Goal: Task Accomplishment & Management: Use online tool/utility

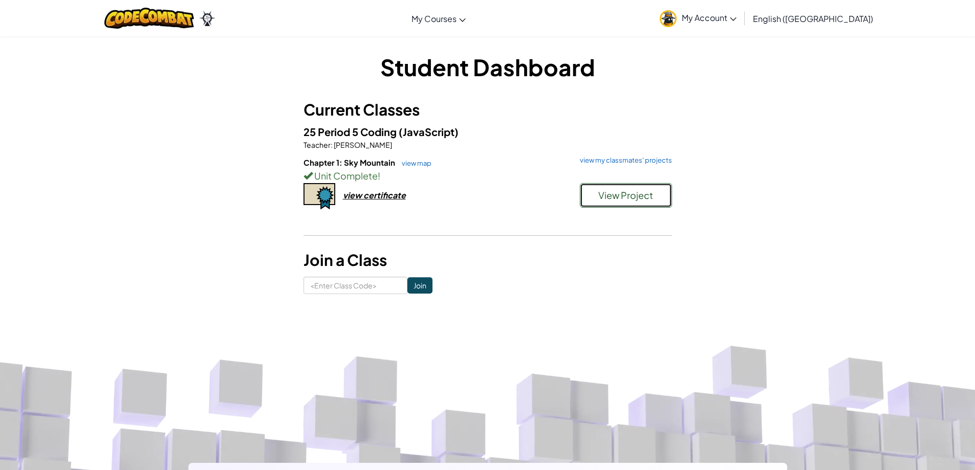
click at [628, 197] on span "View Project" at bounding box center [625, 195] width 55 height 12
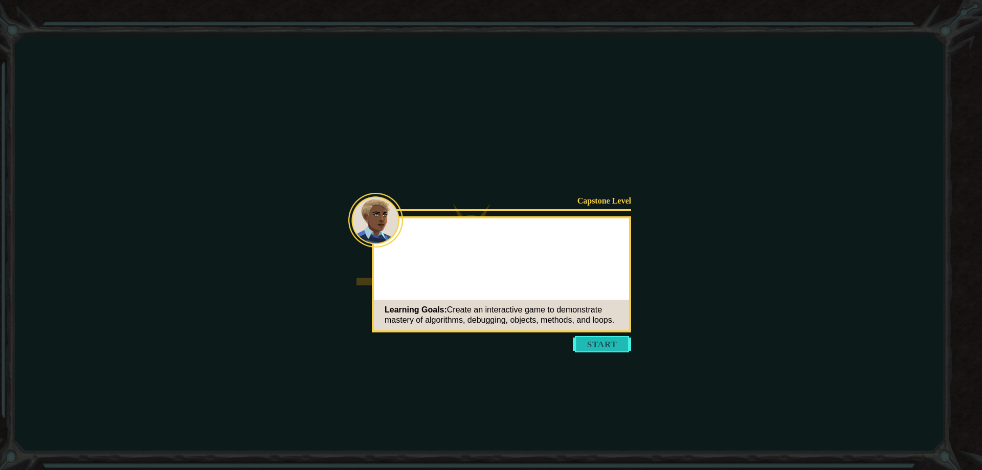
click at [608, 349] on button "Start" at bounding box center [602, 344] width 58 height 16
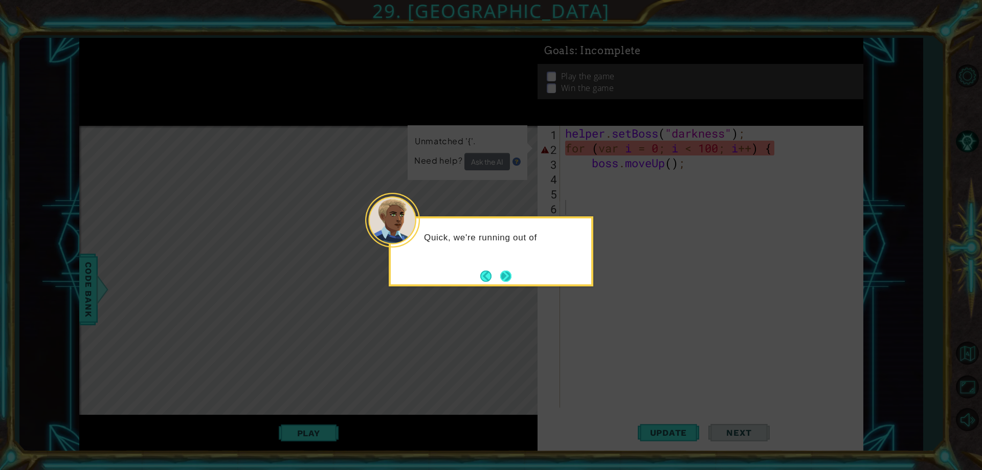
click at [511, 275] on button "Next" at bounding box center [506, 276] width 14 height 14
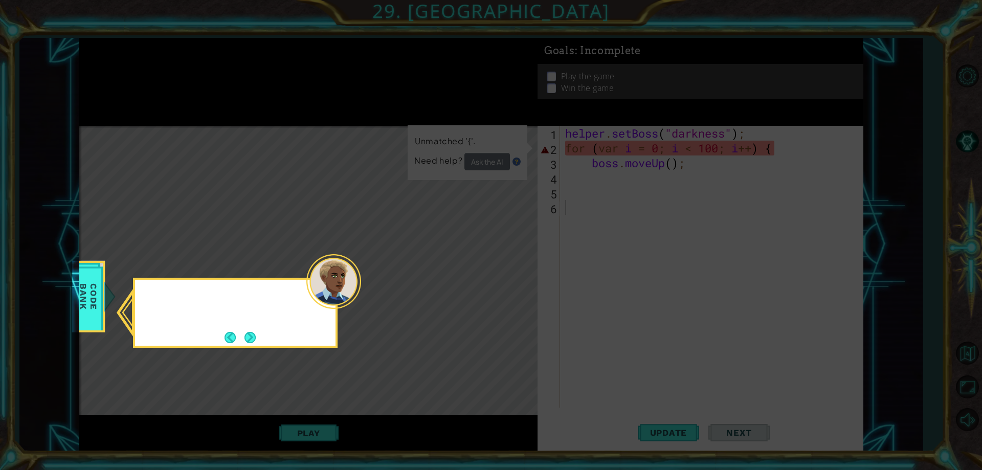
click at [511, 275] on icon at bounding box center [491, 235] width 982 height 470
click at [257, 323] on div "Check out the Help" at bounding box center [235, 304] width 201 height 40
click at [248, 338] on button "Next" at bounding box center [250, 337] width 18 height 18
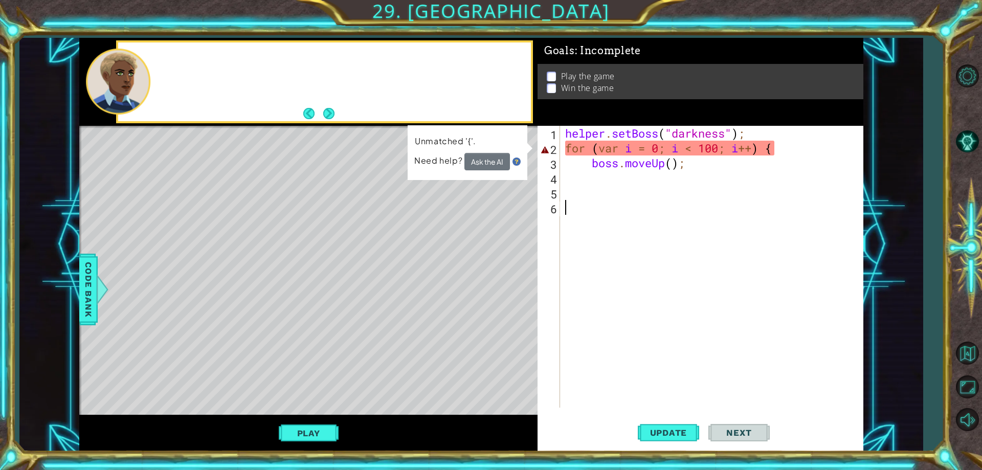
click at [248, 338] on div "Level Map" at bounding box center [315, 276] width 473 height 301
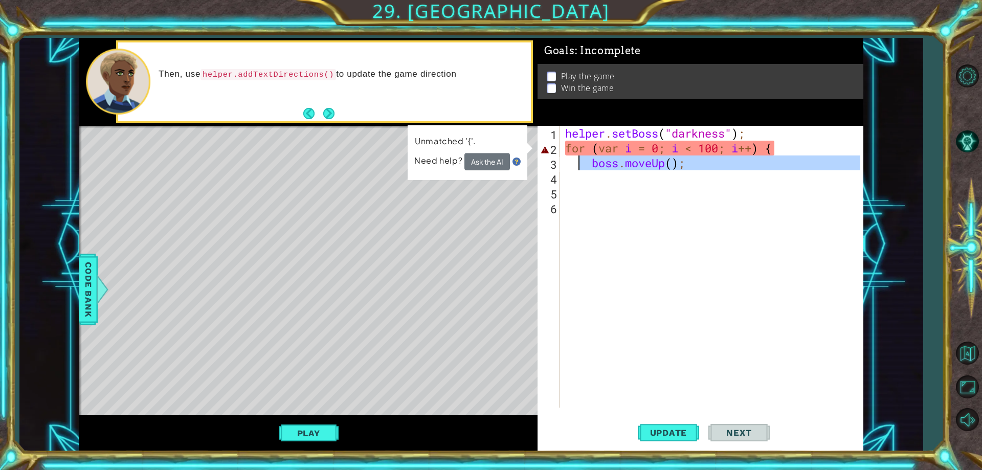
drag, startPoint x: 707, startPoint y: 183, endPoint x: 626, endPoint y: 157, distance: 84.8
click at [592, 156] on div "helper . setBoss ( "darkness" ) ; for ( var i = 0 ; i < 100 ; i ++ ) { boss . m…" at bounding box center [714, 282] width 302 height 312
type textarea "boss.moveUp();"
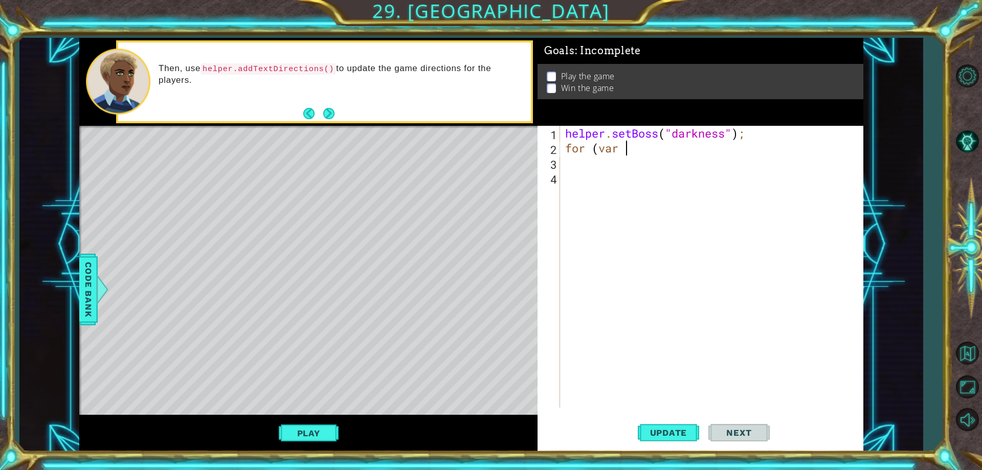
type textarea "f"
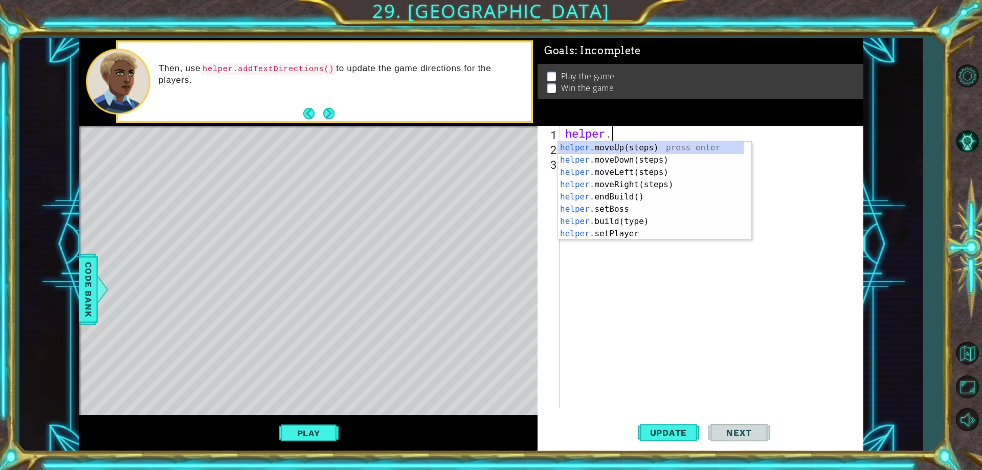
type textarea "h"
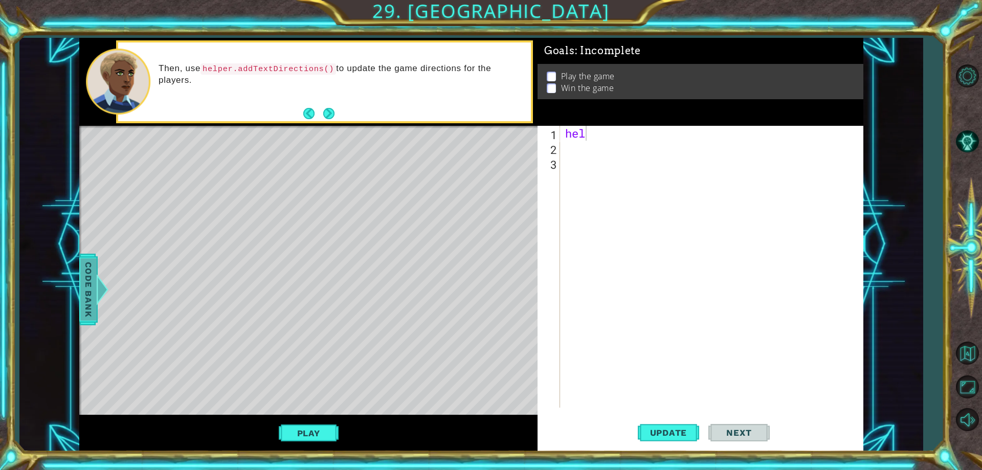
click at [89, 281] on span "Code Bank" at bounding box center [88, 289] width 16 height 62
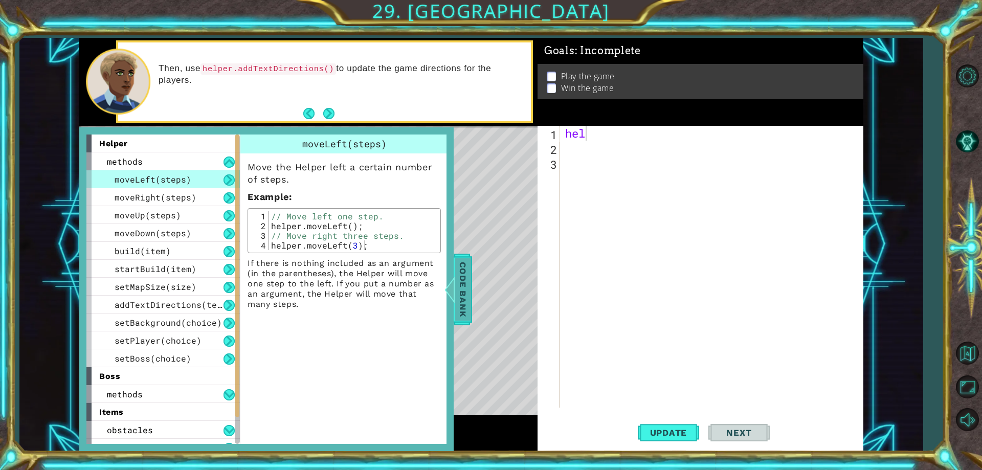
click at [461, 295] on span "Code Bank" at bounding box center [463, 289] width 16 height 62
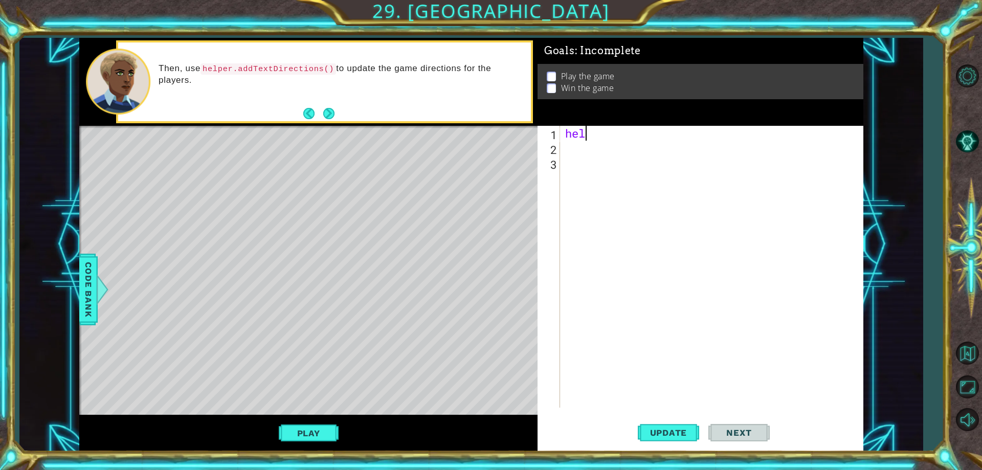
click at [633, 138] on div "hel" at bounding box center [714, 282] width 302 height 312
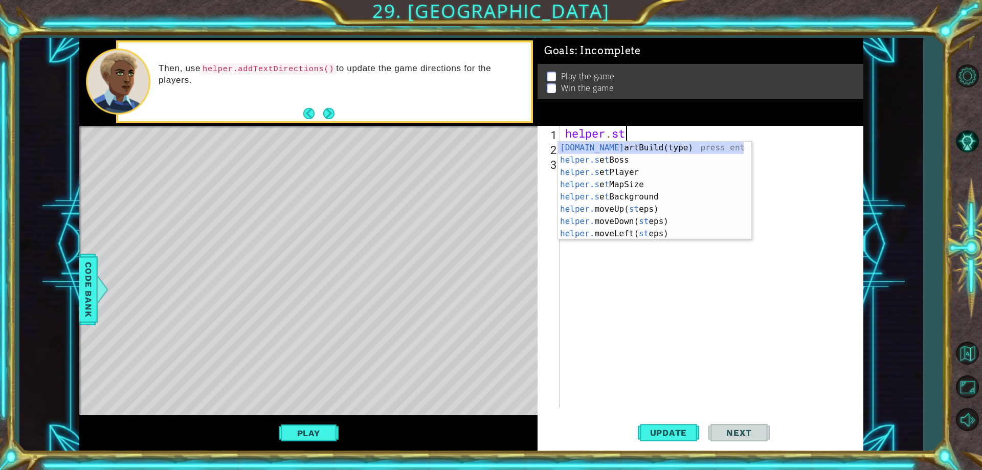
scroll to position [0, 3]
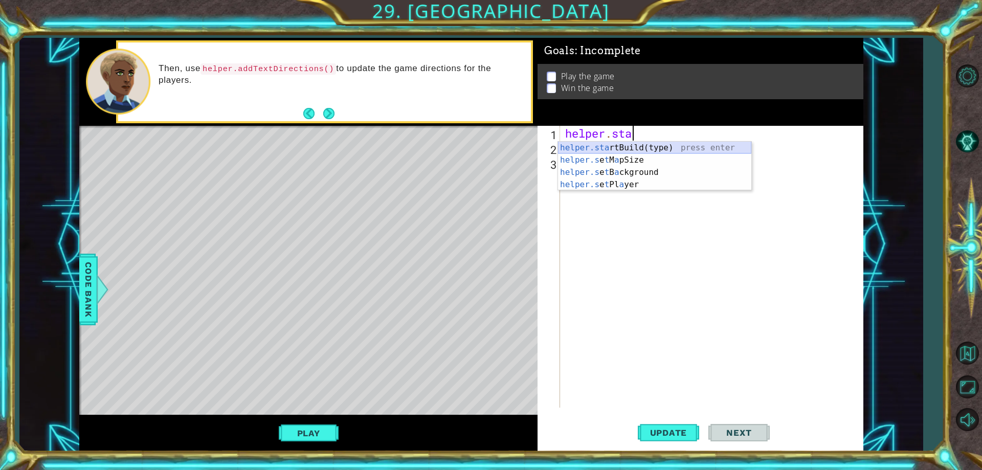
click at [631, 147] on div "helper.sta rtBuild(type) press enter helper.s e t M a pSize press enter helper.…" at bounding box center [654, 179] width 193 height 74
type textarea "helper.startBuild("wall");"
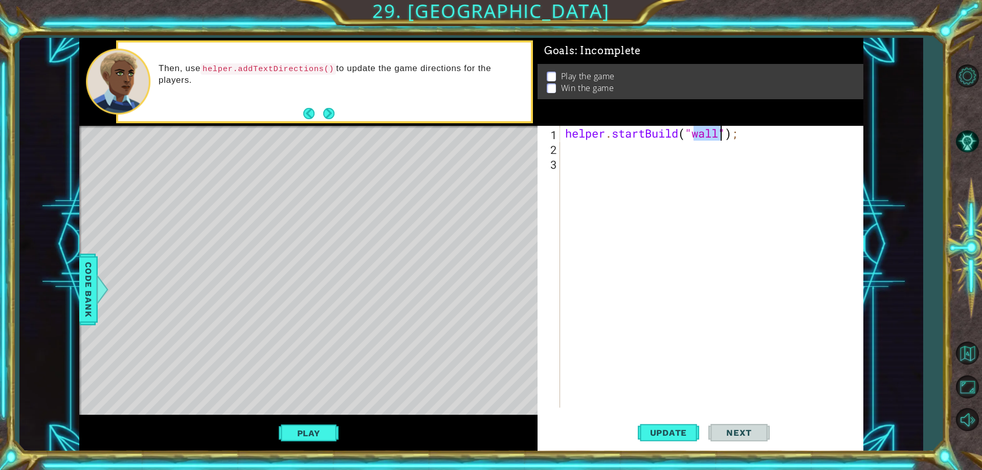
click at [663, 147] on div "helper . startBuild ( "wall" ) ;" at bounding box center [714, 282] width 302 height 312
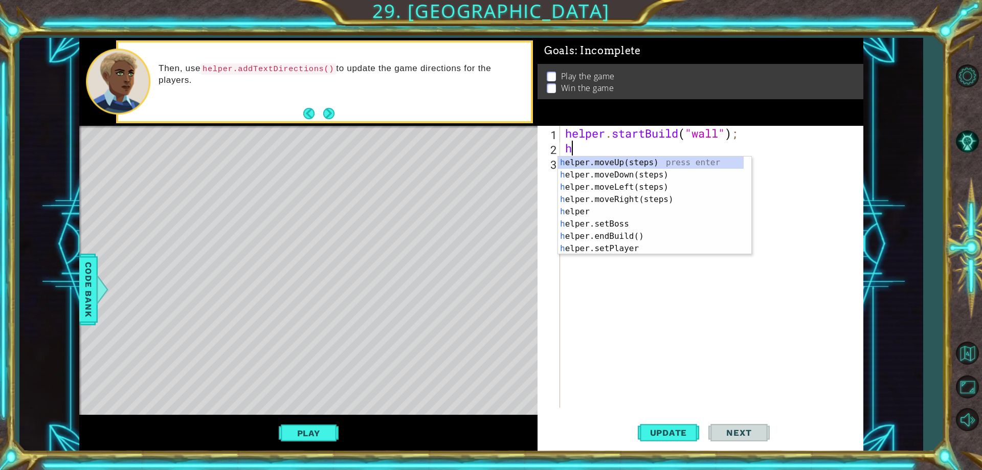
type textarea "he"
click at [645, 204] on div "he lper.moveUp(steps) press enter he lper.moveDown(steps) press enter he lper.m…" at bounding box center [651, 218] width 186 height 123
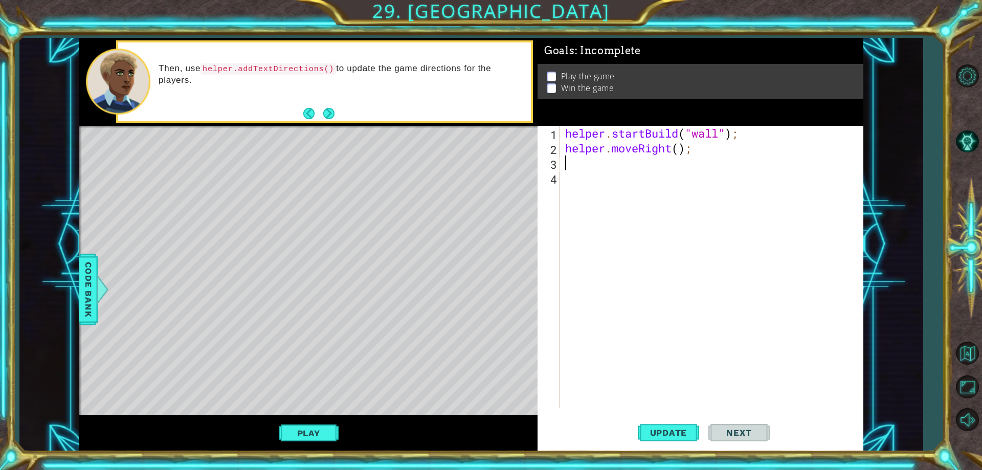
click at [680, 150] on div "helper . startBuild ( "wall" ) ; helper . moveRight ( ) ;" at bounding box center [714, 282] width 302 height 312
type textarea "helper.moveRight(4);"
click at [606, 161] on div "helper . startBuild ( "wall" ) ; helper . moveRight ( 4 ) ;" at bounding box center [714, 282] width 302 height 312
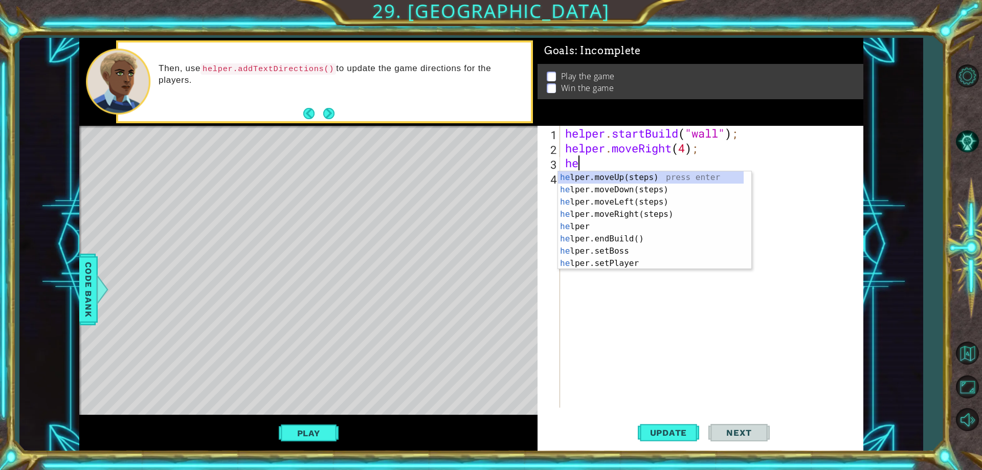
scroll to position [0, 1]
type textarea "help"
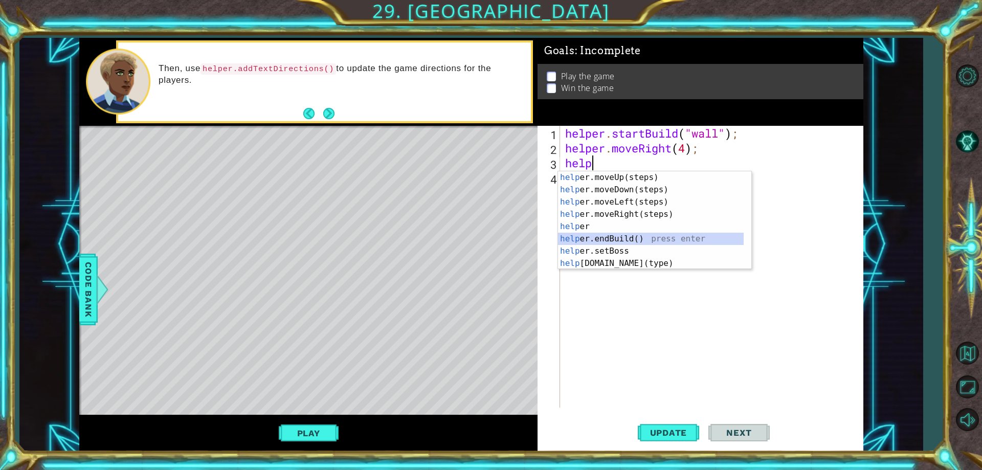
click at [638, 244] on div "help er.moveUp(steps) press enter help er.moveDown(steps) press enter help er.m…" at bounding box center [651, 232] width 186 height 123
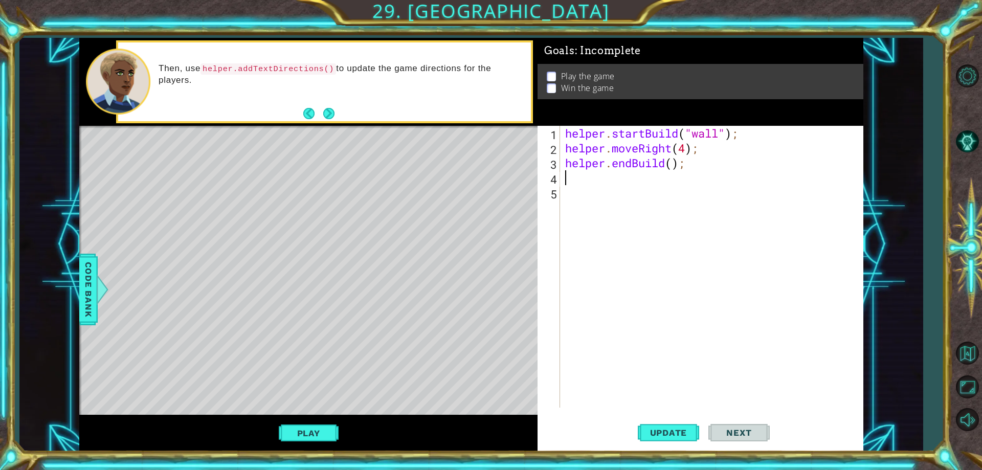
click at [672, 166] on div "helper . startBuild ( "wall" ) ; helper . moveRight ( 4 ) ; helper . endBuild (…" at bounding box center [714, 282] width 302 height 312
type textarea "helper.endBuild("wall");"
click at [680, 437] on span "Update" at bounding box center [669, 433] width 58 height 10
click at [584, 169] on div "helper . startBuild ( "wall" ) ; helper . moveRight ( 4 ) ; helper . endBuild (…" at bounding box center [714, 282] width 302 height 312
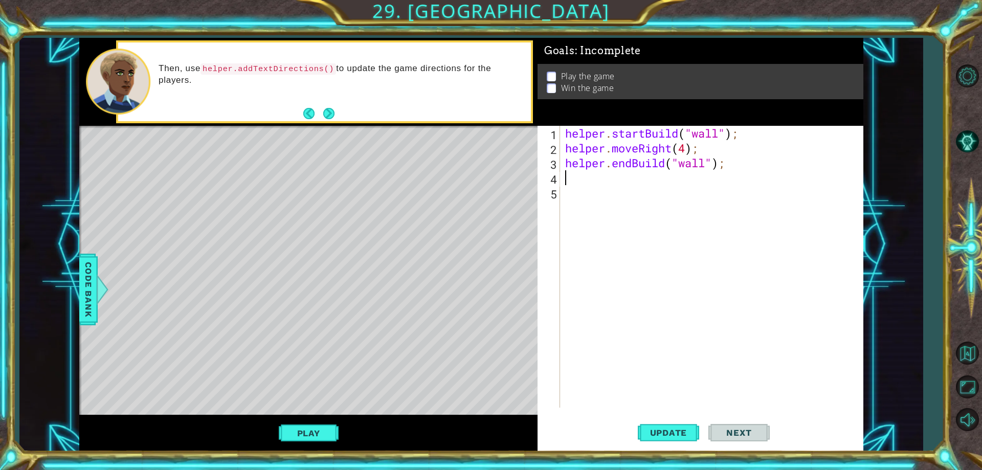
click at [584, 176] on div "helper . startBuild ( "wall" ) ; helper . moveRight ( 4 ) ; helper . endBuild (…" at bounding box center [714, 282] width 302 height 312
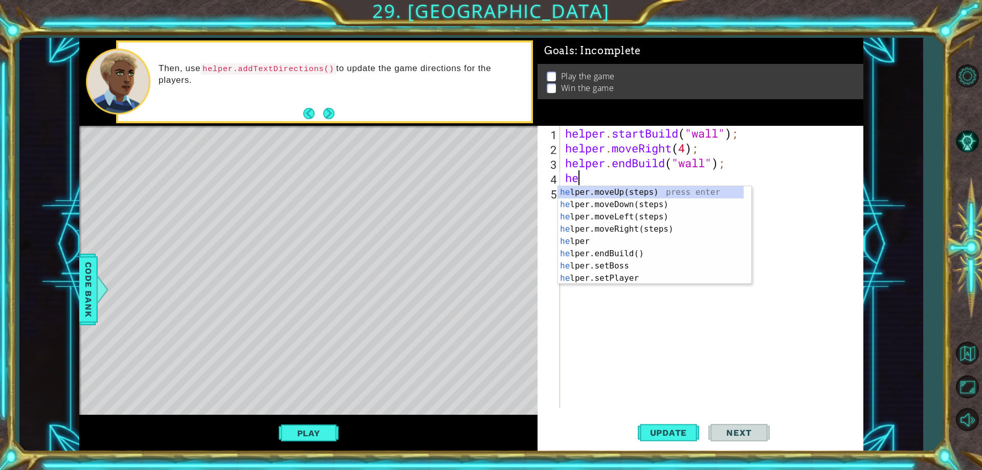
type textarea "hel"
click at [604, 230] on div "hel per.moveUp(steps) press enter hel per.moveDown(steps) press enter hel per.m…" at bounding box center [651, 247] width 186 height 123
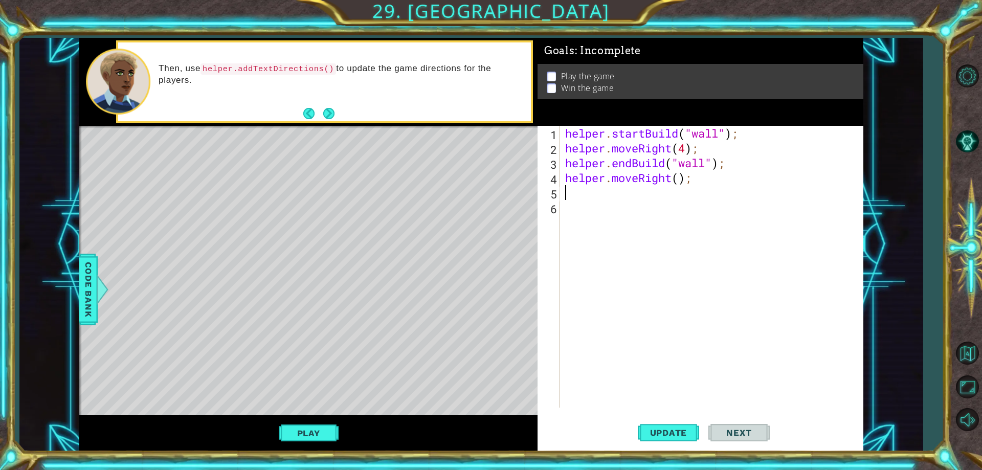
click at [680, 182] on div "helper . startBuild ( "wall" ) ; helper . moveRight ( 4 ) ; helper . endBuild (…" at bounding box center [714, 282] width 302 height 312
type textarea "helper.moveRight(2);"
click at [653, 200] on div "helper . startBuild ( "wall" ) ; helper . moveRight ( 4 ) ; helper . endBuild (…" at bounding box center [714, 282] width 302 height 312
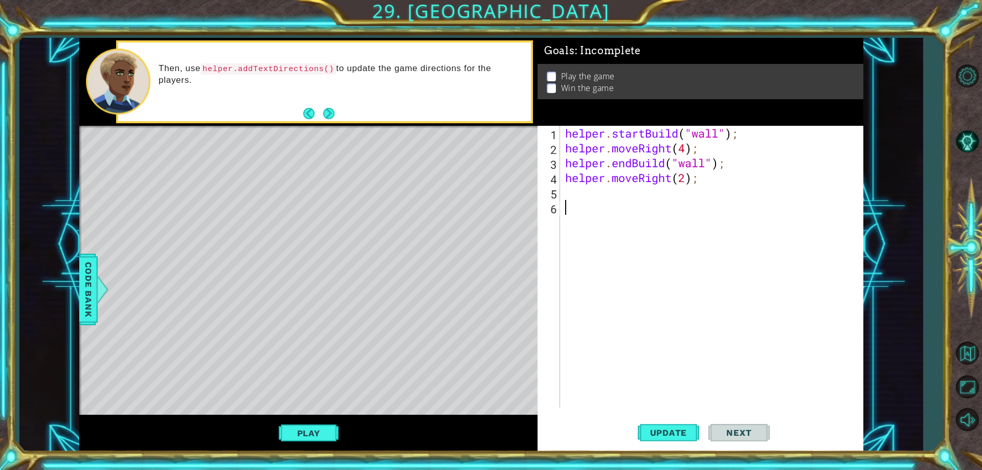
click at [648, 188] on div "helper . startBuild ( "wall" ) ; helper . moveRight ( 4 ) ; helper . endBuild (…" at bounding box center [714, 282] width 302 height 312
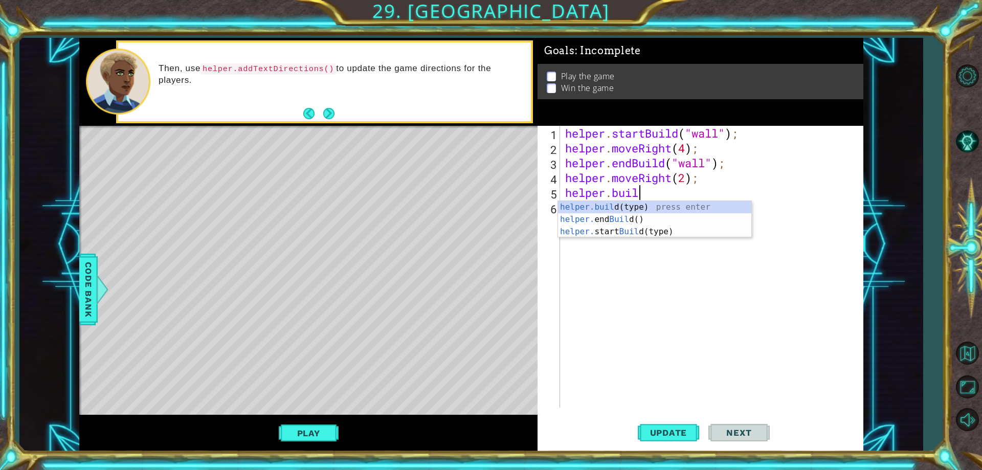
scroll to position [0, 3]
click at [643, 206] on div "helper.buil d(type) press enter helper. end Buil d() press enter helper. start …" at bounding box center [654, 231] width 193 height 61
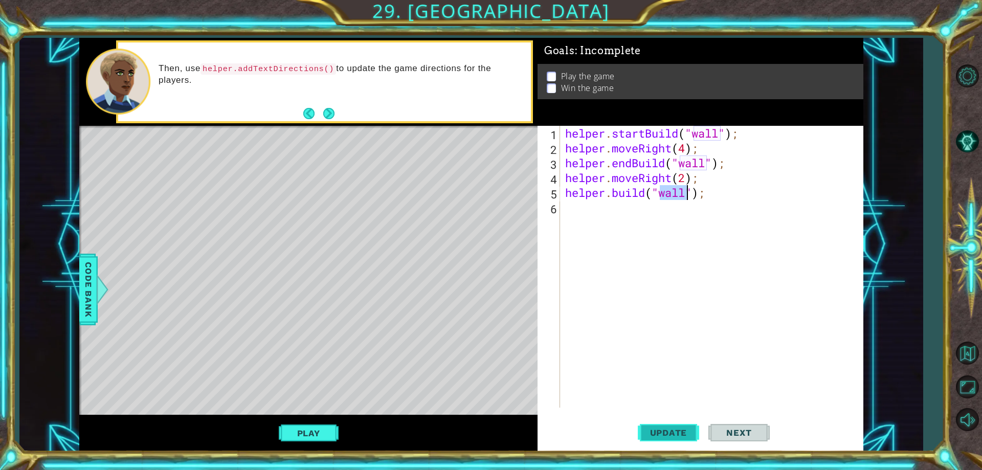
type textarea "[DOMAIN_NAME]("wall");"
click at [691, 431] on span "Update" at bounding box center [669, 433] width 58 height 10
click at [603, 213] on div "helper . startBuild ( "wall" ) ; helper . moveRight ( 4 ) ; helper . endBuild (…" at bounding box center [714, 282] width 302 height 312
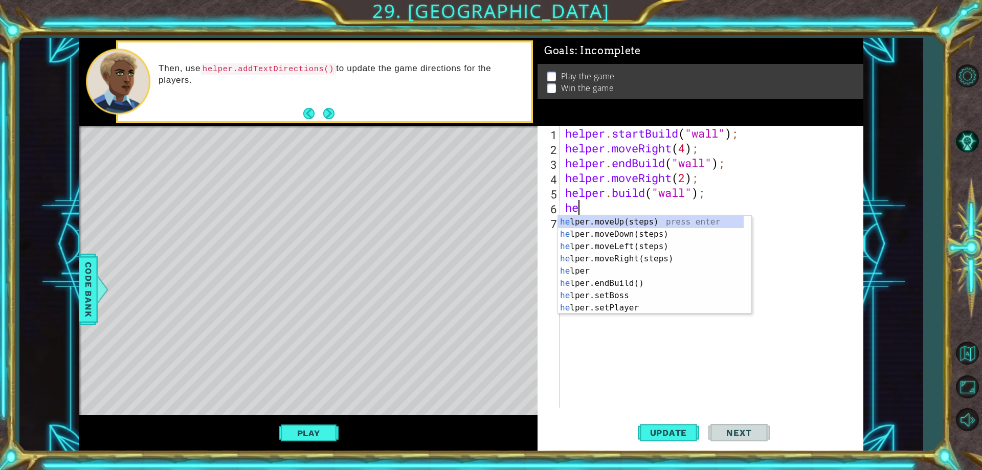
scroll to position [0, 1]
type textarea "help"
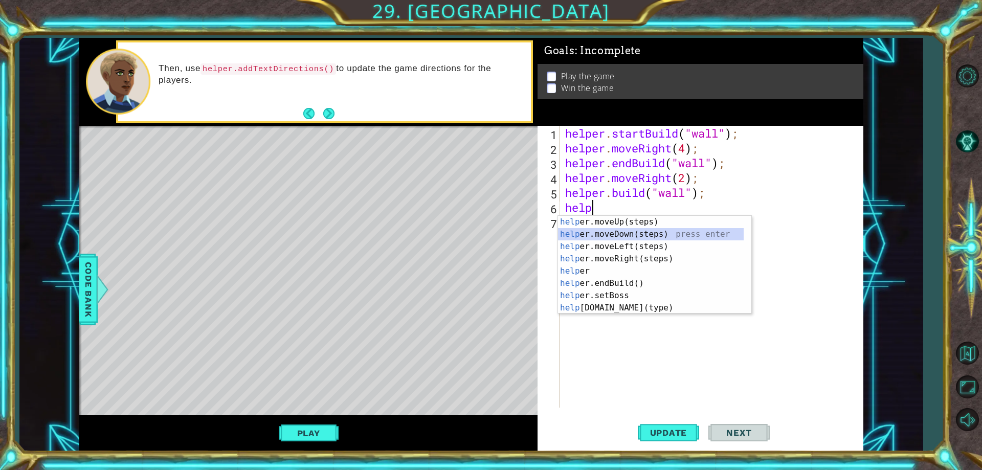
click at [592, 232] on div "help er.moveUp(steps) press enter help er.moveDown(steps) press enter help er.m…" at bounding box center [651, 277] width 186 height 123
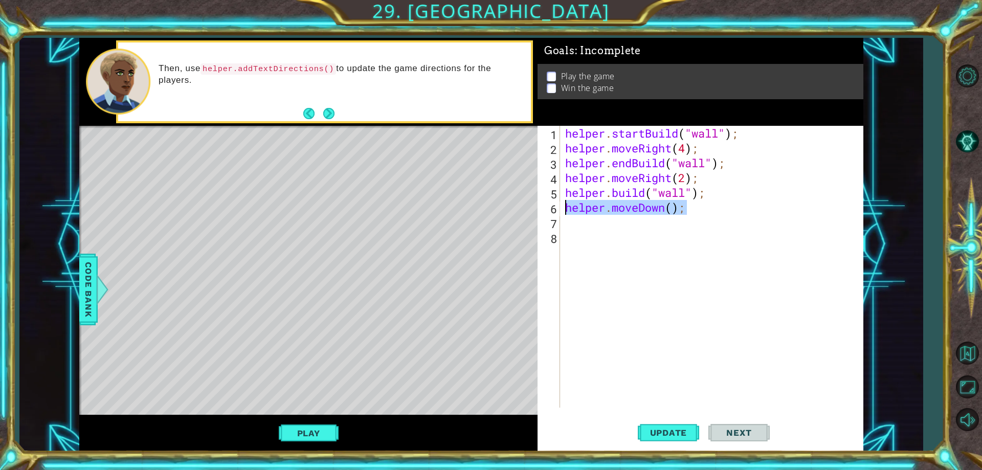
drag, startPoint x: 699, startPoint y: 213, endPoint x: 564, endPoint y: 211, distance: 135.6
click at [564, 211] on div "helper . startBuild ( "wall" ) ; helper . moveRight ( 4 ) ; helper . endBuild (…" at bounding box center [714, 282] width 302 height 312
type textarea "helper.moveDown();"
click at [673, 211] on div "helper . startBuild ( "wall" ) ; helper . moveRight ( 4 ) ; helper . endBuild (…" at bounding box center [711, 267] width 297 height 282
drag, startPoint x: 712, startPoint y: 208, endPoint x: 567, endPoint y: 208, distance: 145.3
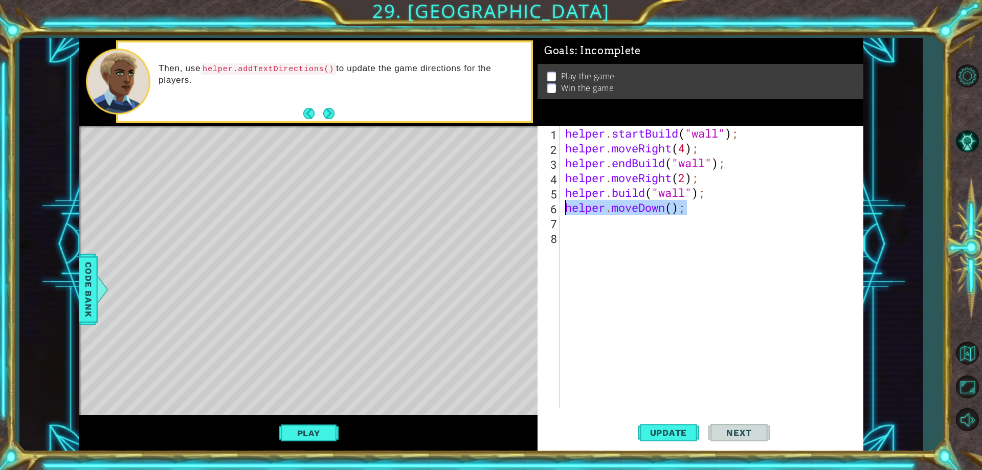
click at [567, 208] on div "helper . startBuild ( "wall" ) ; helper . moveRight ( 4 ) ; helper . endBuild (…" at bounding box center [714, 282] width 302 height 312
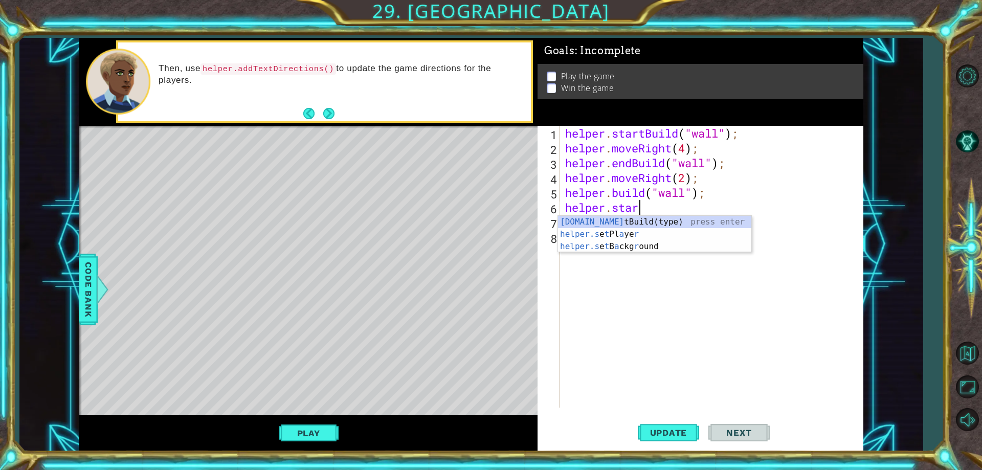
scroll to position [0, 3]
click at [579, 216] on div "[DOMAIN_NAME] tBuild(type) press enter helper.s e t Pl a ye r press enter helpe…" at bounding box center [654, 246] width 193 height 61
type textarea "helper.startBuild("wall");"
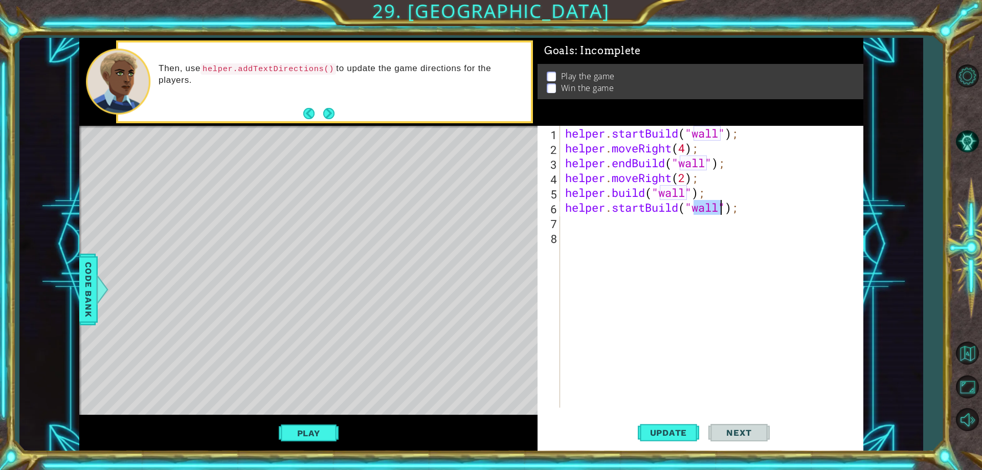
click at [618, 227] on div "helper . startBuild ( "wall" ) ; helper . moveRight ( 4 ) ; helper . endBuild (…" at bounding box center [714, 282] width 302 height 312
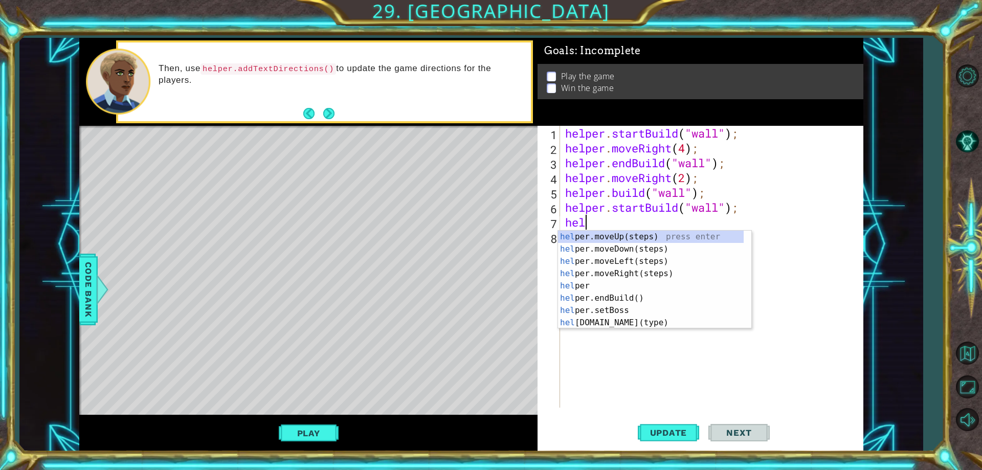
scroll to position [0, 1]
type textarea "helper"
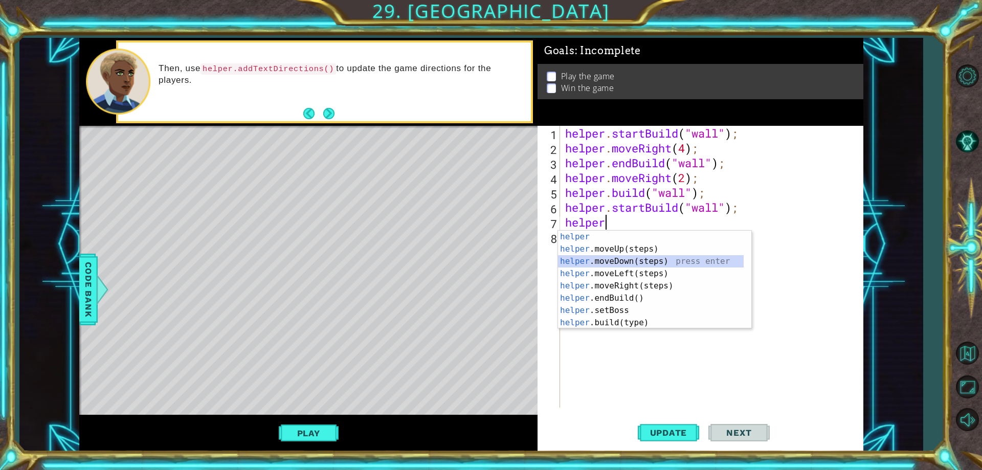
click at [625, 265] on div "helper press enter helper .moveUp(steps) press enter helper .moveDown(steps) pr…" at bounding box center [651, 292] width 186 height 123
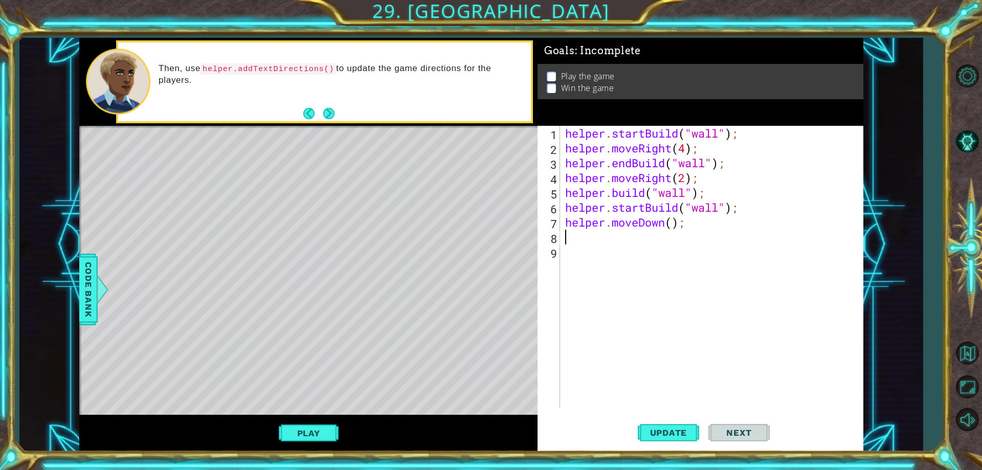
click at [674, 220] on div "helper . startBuild ( "wall" ) ; helper . moveRight ( 4 ) ; helper . endBuild (…" at bounding box center [714, 282] width 302 height 312
type textarea "helper.moveDown(4);"
click at [628, 240] on div "helper . startBuild ( "wall" ) ; helper . moveRight ( 4 ) ; helper . endBuild (…" at bounding box center [714, 282] width 302 height 312
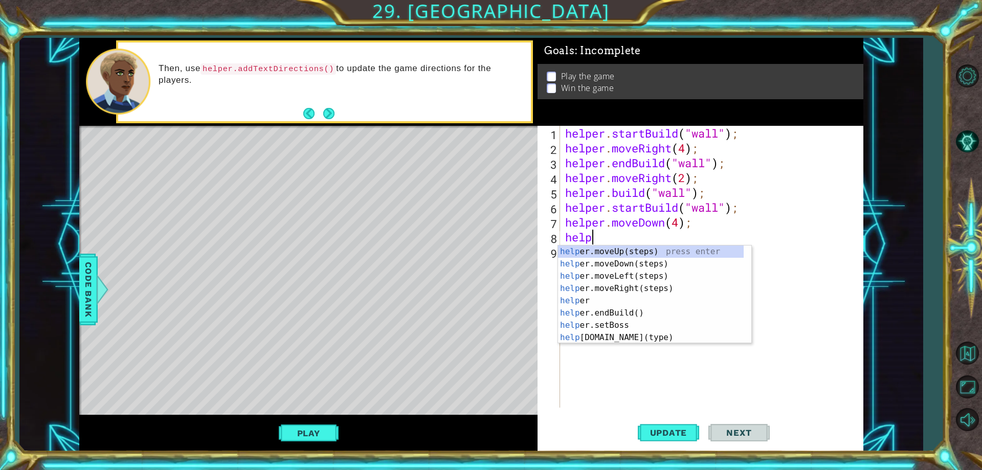
type textarea "helpe"
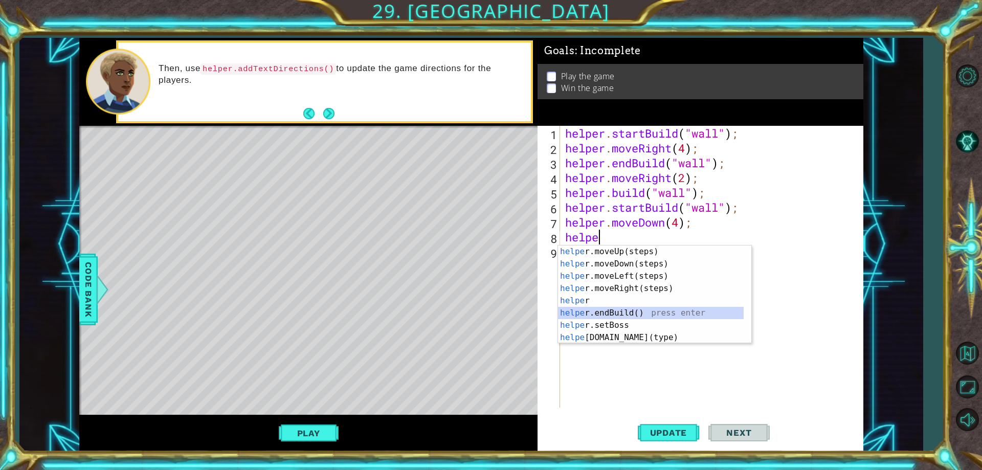
click at [607, 312] on div "helpe [PERSON_NAME]moveUp(steps) press enter helpe r.moveDown(steps) press ente…" at bounding box center [651, 307] width 186 height 123
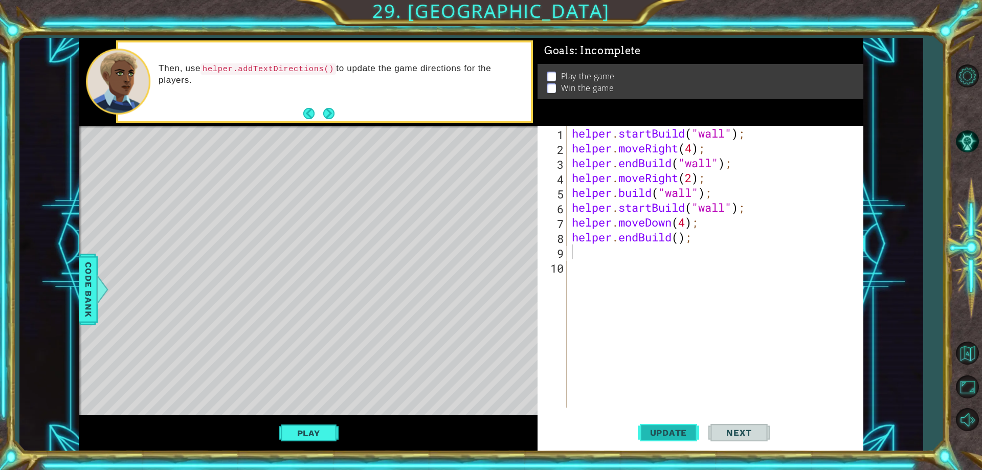
click at [659, 427] on button "Update" at bounding box center [668, 433] width 61 height 33
click at [305, 426] on button "Play" at bounding box center [309, 433] width 60 height 19
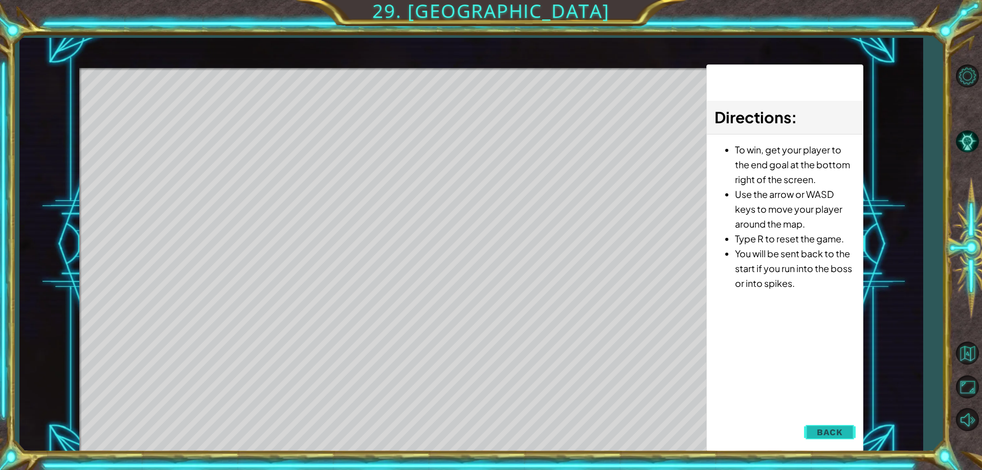
click at [831, 434] on span "Back" at bounding box center [830, 432] width 26 height 10
